Goal: Task Accomplishment & Management: Manage account settings

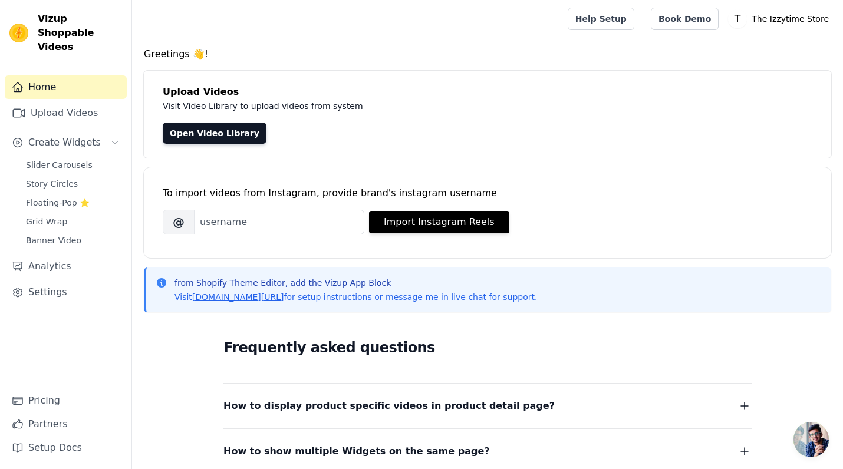
click at [778, 22] on p "The Izzytime Store" at bounding box center [790, 18] width 87 height 21
click at [749, 48] on link "Settings" at bounding box center [777, 48] width 113 height 21
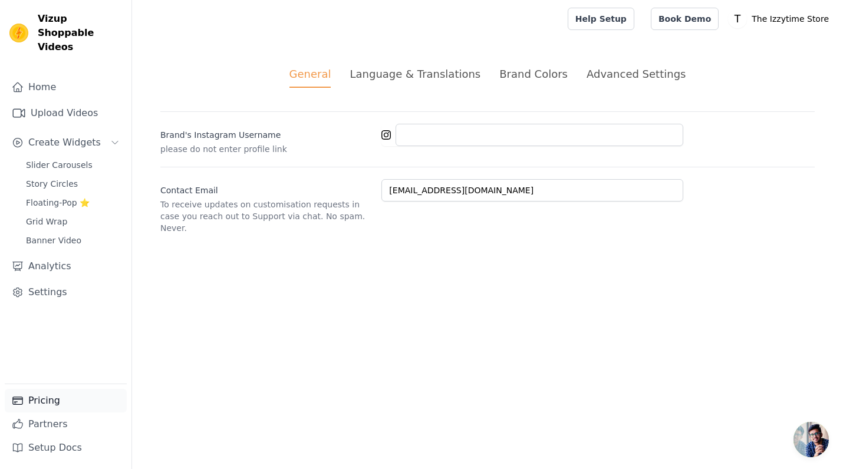
click at [40, 399] on link "Pricing" at bounding box center [66, 401] width 122 height 24
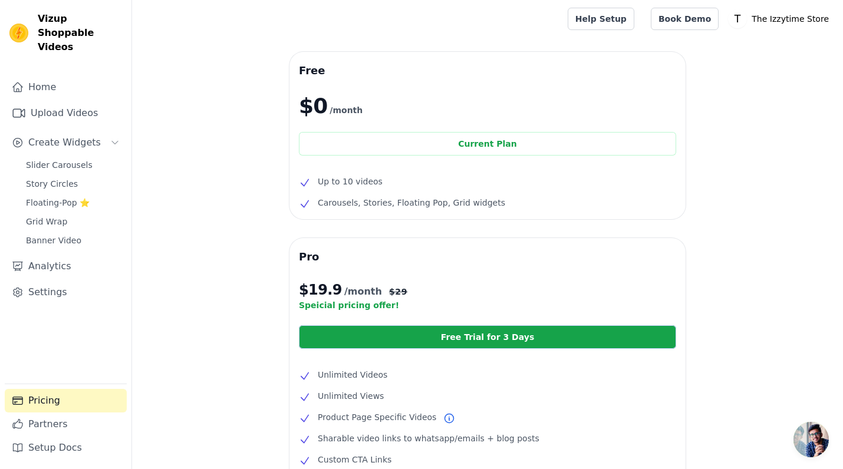
click at [787, 17] on p "The Izzytime Store" at bounding box center [790, 18] width 87 height 21
click at [748, 45] on link "Settings" at bounding box center [777, 48] width 113 height 21
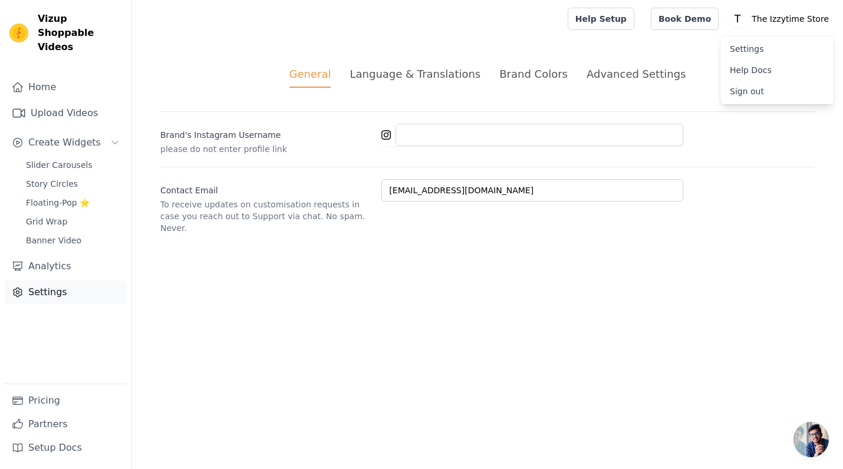
click at [43, 281] on link "Settings" at bounding box center [66, 293] width 122 height 24
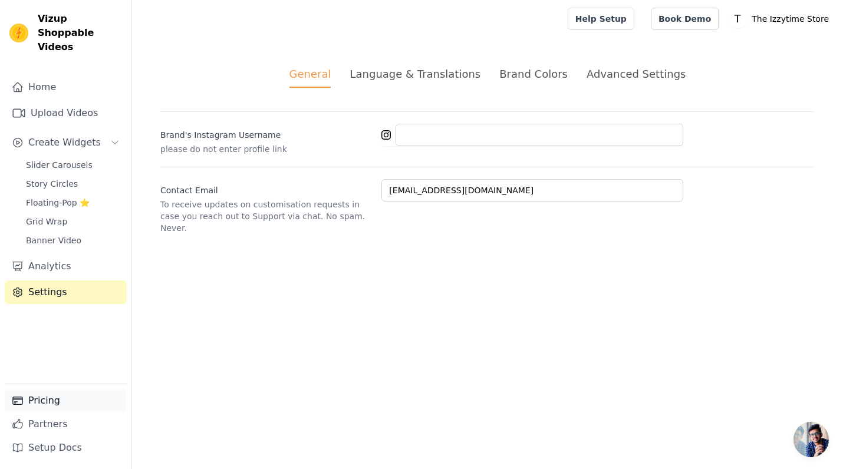
click at [41, 407] on link "Pricing" at bounding box center [66, 401] width 122 height 24
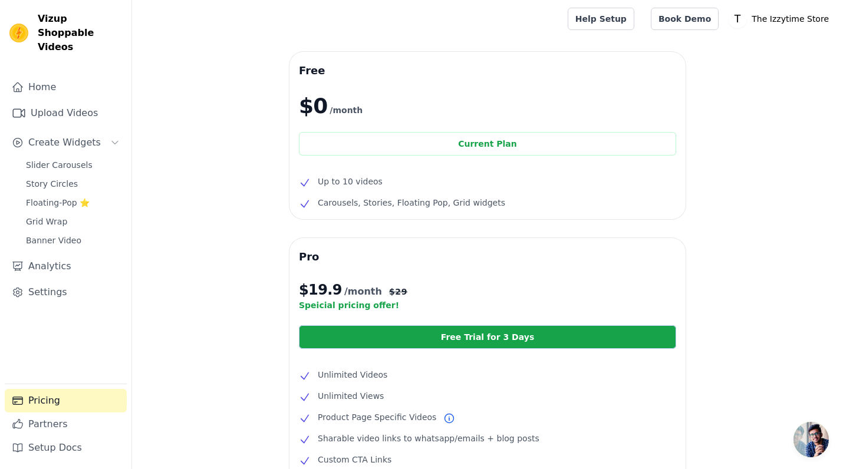
click at [777, 20] on p "The Izzytime Store" at bounding box center [790, 18] width 87 height 21
click at [745, 91] on link "Sign out" at bounding box center [777, 91] width 113 height 21
